Goal: Information Seeking & Learning: Find specific fact

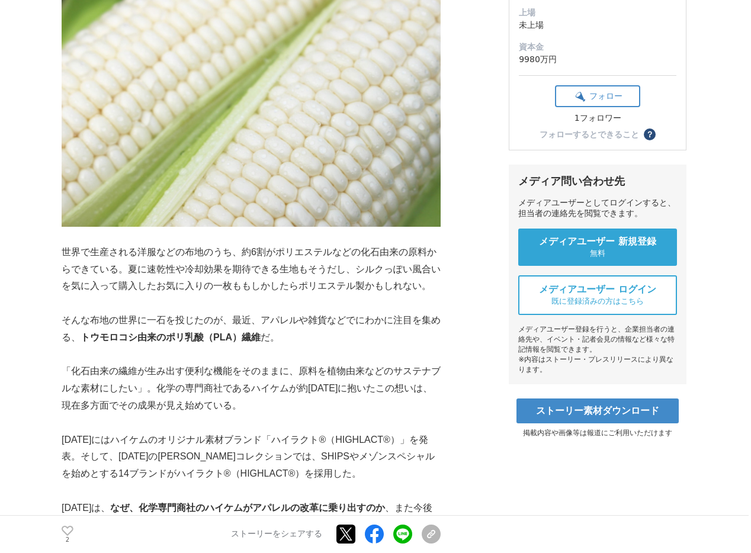
scroll to position [272, 0]
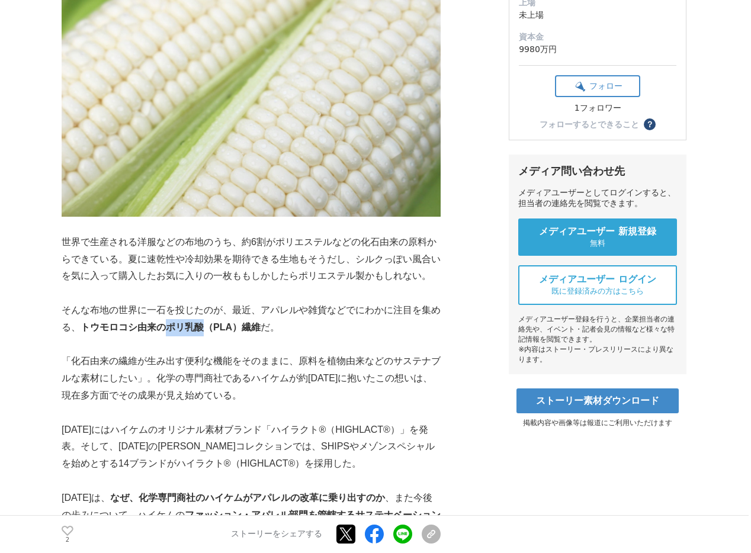
drag, startPoint x: 166, startPoint y: 327, endPoint x: 200, endPoint y: 326, distance: 34.3
click at [200, 326] on strong "トウモロコシ由来のポリ乳酸（PLA）繊維" at bounding box center [171, 327] width 180 height 10
copy strong "ポリ乳酸"
drag, startPoint x: 239, startPoint y: 336, endPoint x: 220, endPoint y: 327, distance: 20.1
click at [232, 333] on p "そんな布地の世界に一石を投じたのが、最近、アパレルや雑貨などでにわかに注目を集める、 トウモロコシ由来のポリ乳酸（PLA）繊維 だ。" at bounding box center [251, 319] width 379 height 34
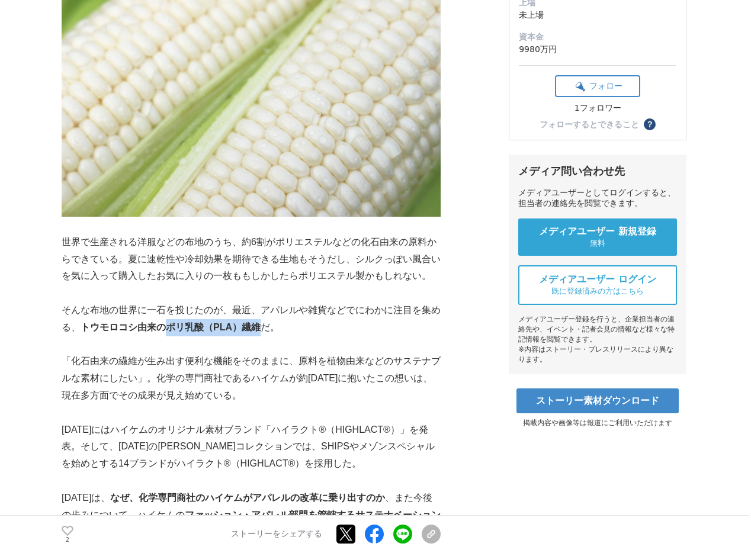
drag, startPoint x: 164, startPoint y: 327, endPoint x: 259, endPoint y: 330, distance: 94.7
click at [259, 330] on strong "トウモロコシ由来のポリ乳酸（PLA）繊維" at bounding box center [171, 327] width 180 height 10
copy strong "ポリ乳酸（PLA）繊維"
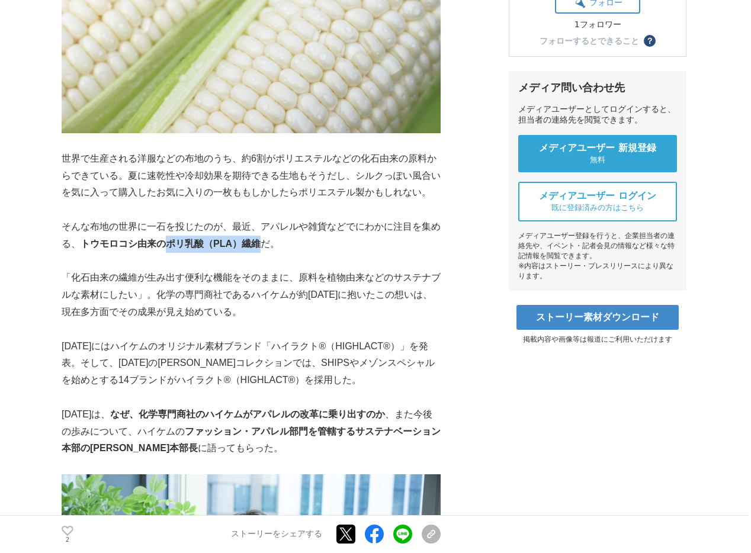
scroll to position [353, 0]
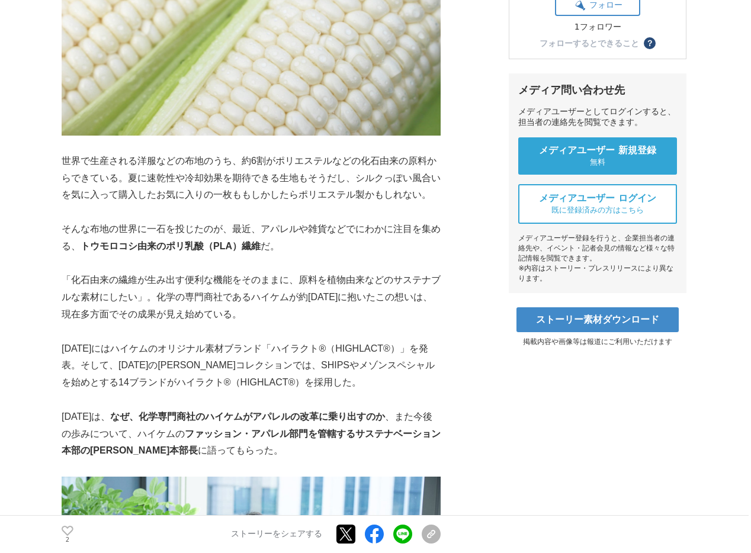
click at [260, 260] on p at bounding box center [251, 263] width 379 height 17
drag, startPoint x: 259, startPoint y: 246, endPoint x: 211, endPoint y: 247, distance: 48.0
click at [211, 247] on strong "トウモロコシ由来のポリ乳酸（PLA）繊維" at bounding box center [171, 246] width 180 height 10
copy strong "PLA）繊維"
